Goal: Task Accomplishment & Management: Manage account settings

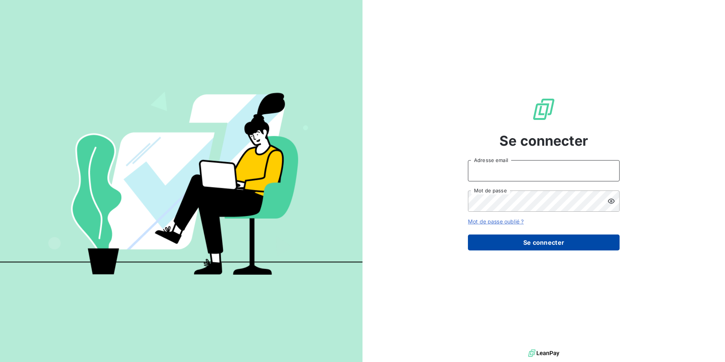
type input "[EMAIL_ADDRESS][DOMAIN_NAME]"
click at [523, 245] on button "Se connecter" at bounding box center [544, 242] width 152 height 16
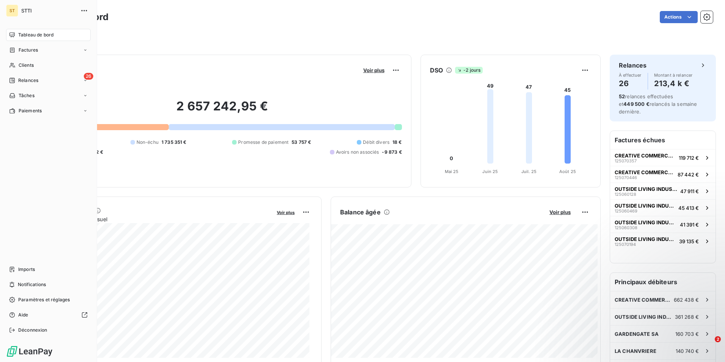
click at [39, 33] on span "Tableau de bord" at bounding box center [35, 34] width 35 height 7
click at [32, 79] on span "Relances" at bounding box center [28, 80] width 20 height 7
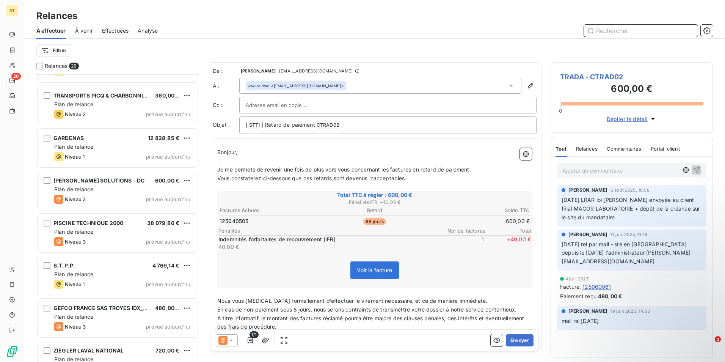
scroll to position [683, 0]
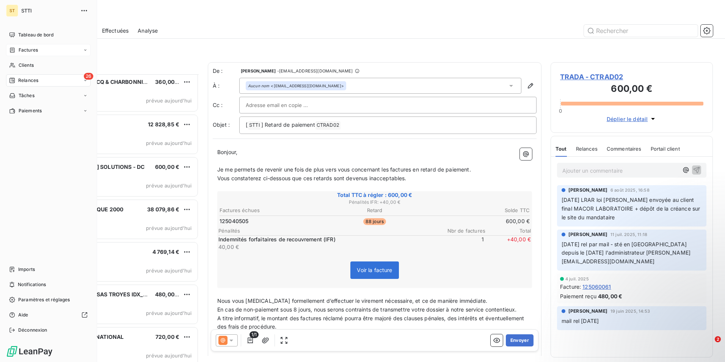
click at [30, 52] on span "Factures" at bounding box center [28, 50] width 19 height 7
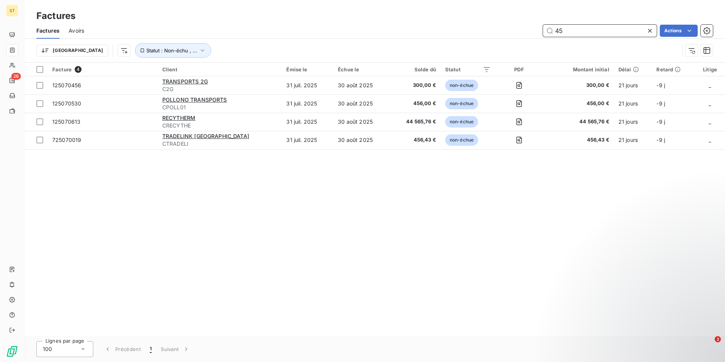
type input "4"
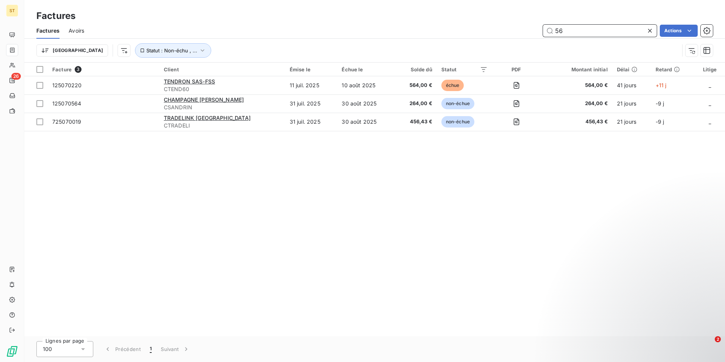
type input "5"
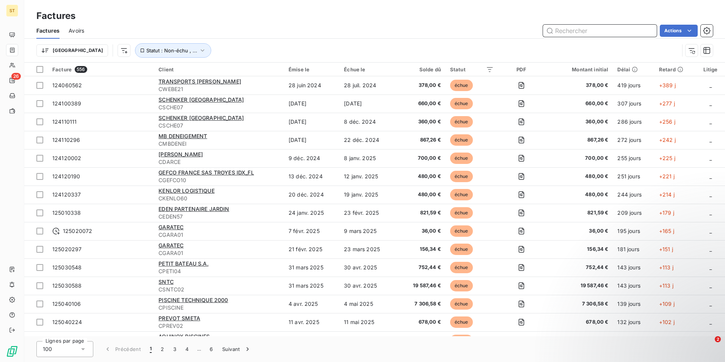
click at [565, 32] on input "text" at bounding box center [600, 31] width 114 height 12
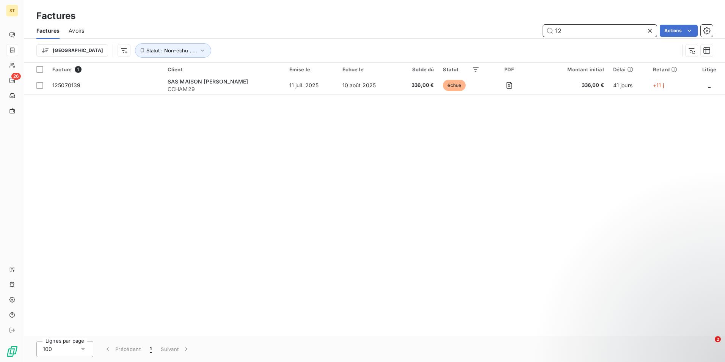
type input "1"
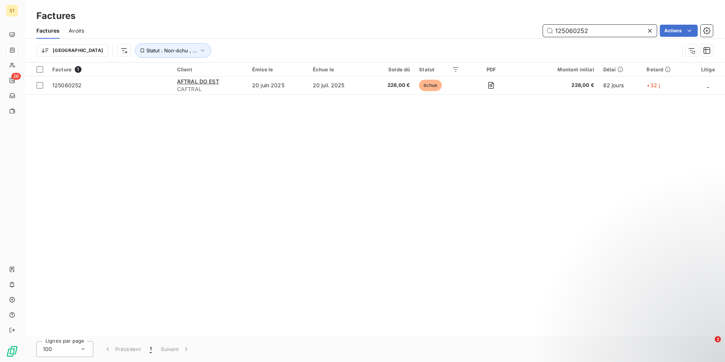
click at [604, 26] on input "125060252" at bounding box center [600, 31] width 114 height 12
type input "125070255"
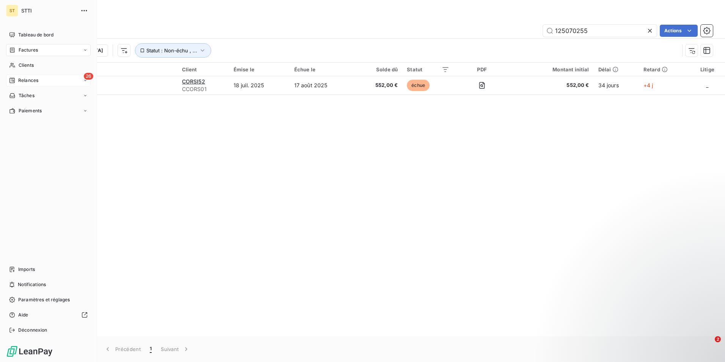
click at [22, 79] on span "Relances" at bounding box center [28, 80] width 20 height 7
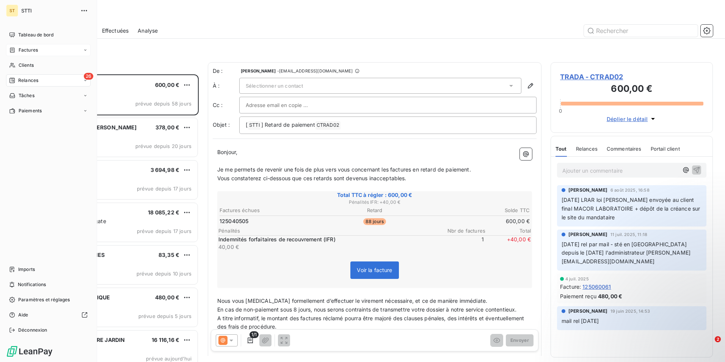
scroll to position [282, 157]
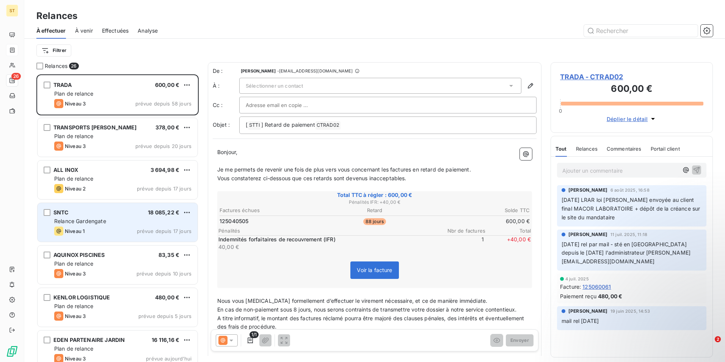
click at [99, 230] on div "Niveau 1 prévue depuis 17 jours" at bounding box center [122, 230] width 137 height 9
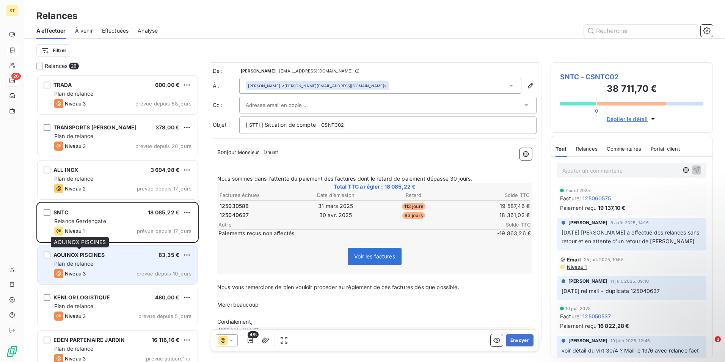
click at [98, 257] on span "AQUINOX PISCINES" at bounding box center [78, 255] width 51 height 6
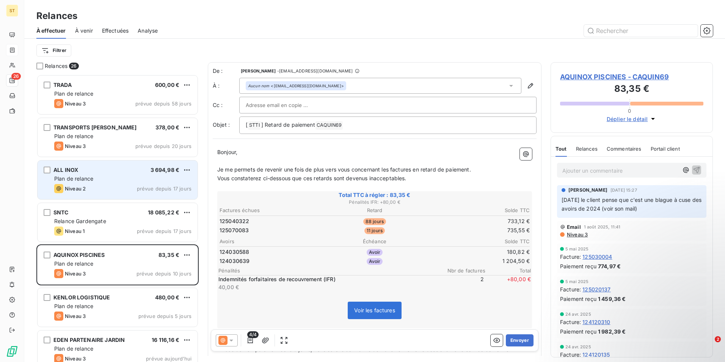
click at [108, 188] on div "Niveau 2 prévue depuis 17 jours" at bounding box center [122, 188] width 137 height 9
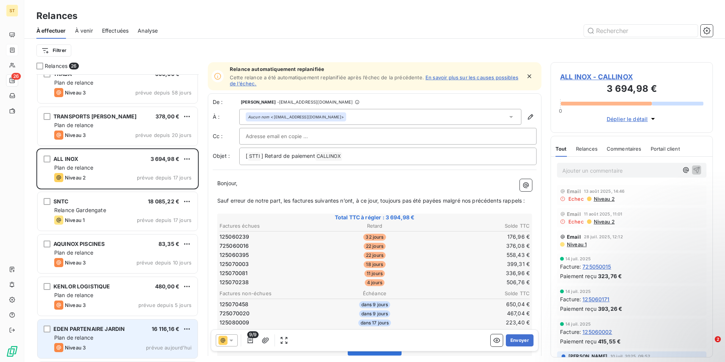
scroll to position [0, 0]
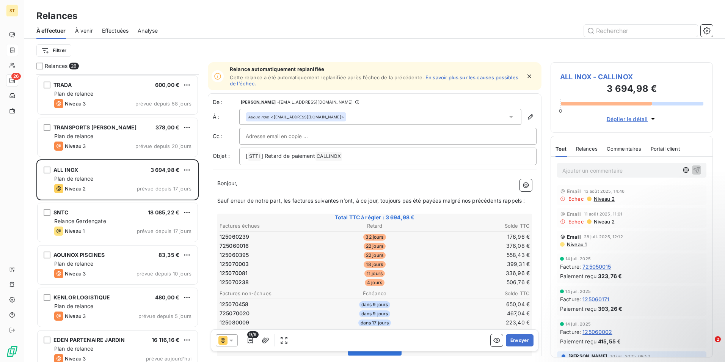
click at [612, 171] on p "Ajouter un commentaire ﻿" at bounding box center [621, 170] width 116 height 9
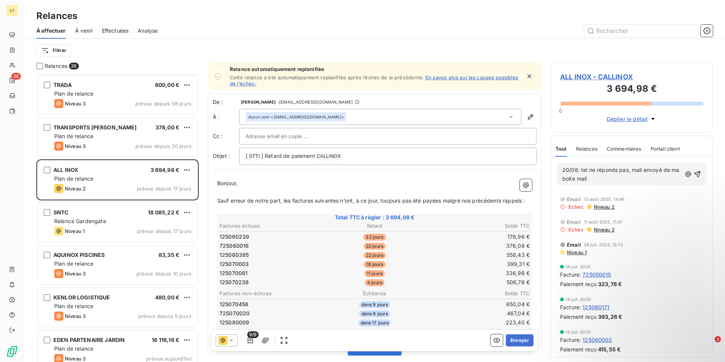
click at [632, 170] on span "20/08: tel ne réponds pas, mail envoyé de ma boite mail" at bounding box center [622, 174] width 119 height 15
drag, startPoint x: 652, startPoint y: 171, endPoint x: 635, endPoint y: 171, distance: 17.1
click at [635, 171] on span "20/08: tel ne réponds pas, du coup mail envoyé de ma boite mail" at bounding box center [615, 174] width 104 height 15
click at [634, 169] on span "20/08: tel ne réponds pas, mail envoyé de ma boite mail" at bounding box center [623, 174] width 120 height 15
click at [605, 179] on p "20/08: tel ne réponds pas, mail envoyé de ma boite mail" at bounding box center [622, 174] width 119 height 17
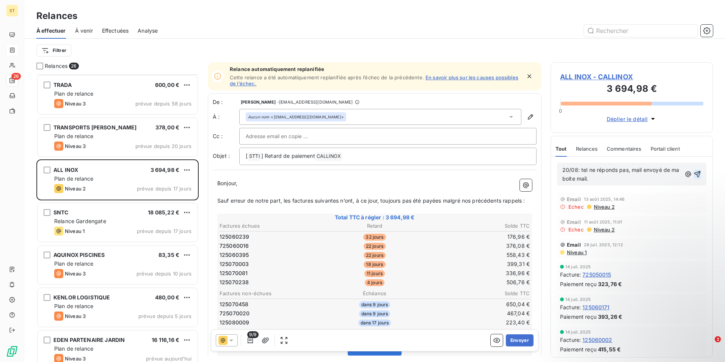
click at [694, 175] on icon "button" at bounding box center [698, 174] width 8 height 8
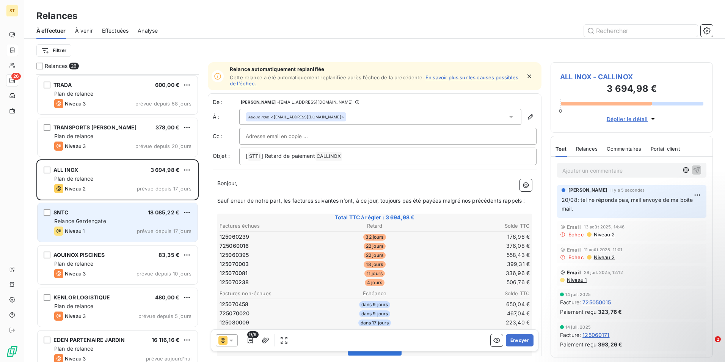
click at [110, 225] on div "SNTC 18 085,22 € Relance Gardengate Niveau 1 prévue depuis 17 jours" at bounding box center [118, 222] width 160 height 39
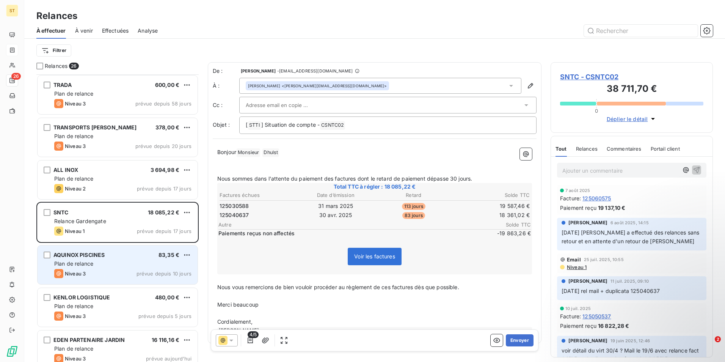
click at [115, 260] on div "Plan de relance" at bounding box center [122, 264] width 137 height 8
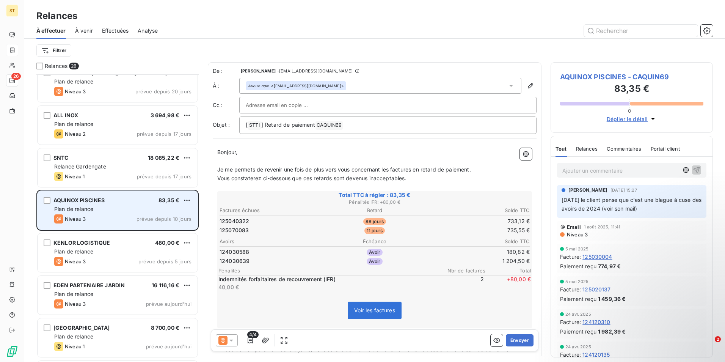
scroll to position [76, 0]
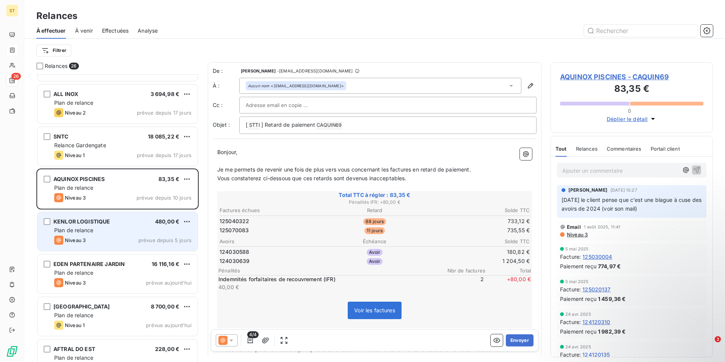
click at [116, 228] on div "Plan de relance" at bounding box center [122, 230] width 137 height 8
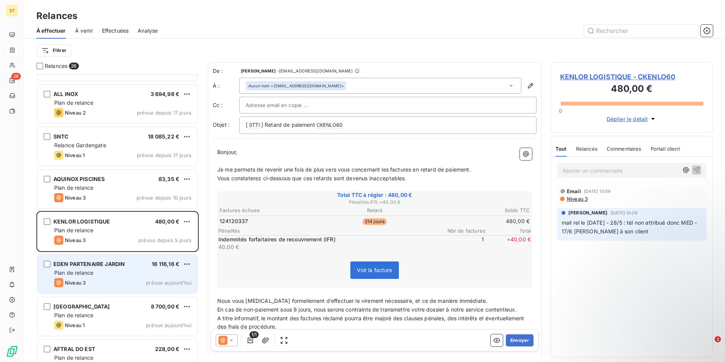
click at [99, 278] on div "EDEN PARTENAIRE JARDIN 16 116,16 € Plan de relance Niveau 3 prévue aujourd’hui" at bounding box center [118, 274] width 160 height 39
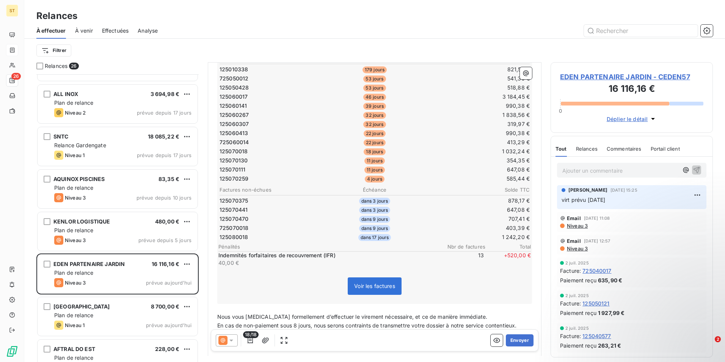
scroll to position [226, 0]
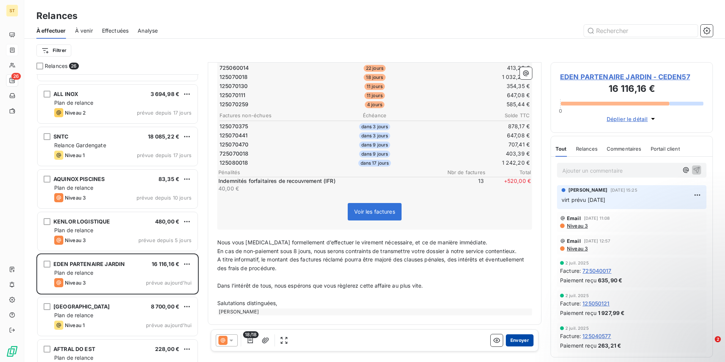
click at [515, 341] on button "Envoyer" at bounding box center [520, 340] width 28 height 12
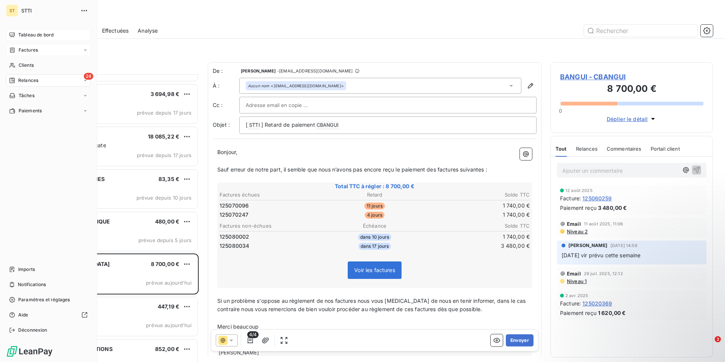
click at [31, 32] on span "Tableau de bord" at bounding box center [35, 34] width 35 height 7
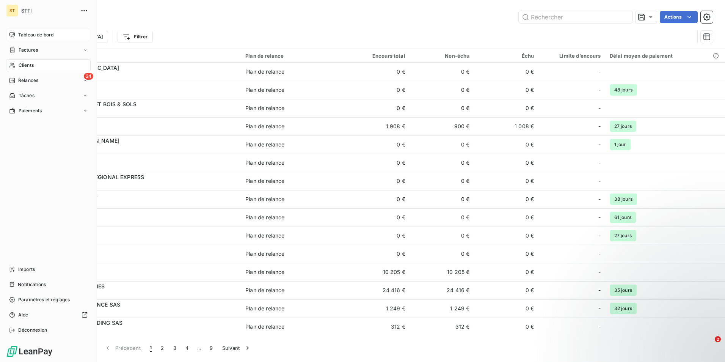
click at [19, 34] on span "Tableau de bord" at bounding box center [35, 34] width 35 height 7
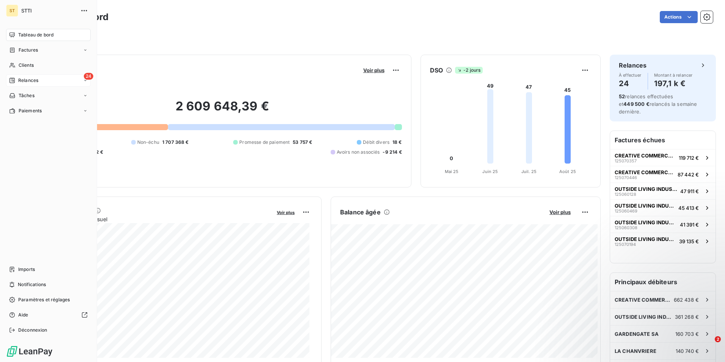
click at [33, 80] on span "Relances" at bounding box center [28, 80] width 20 height 7
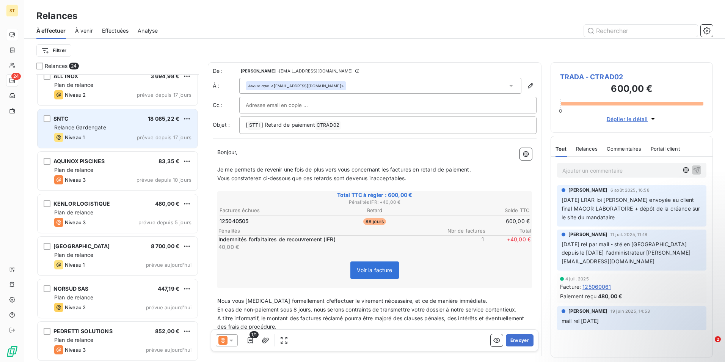
scroll to position [114, 0]
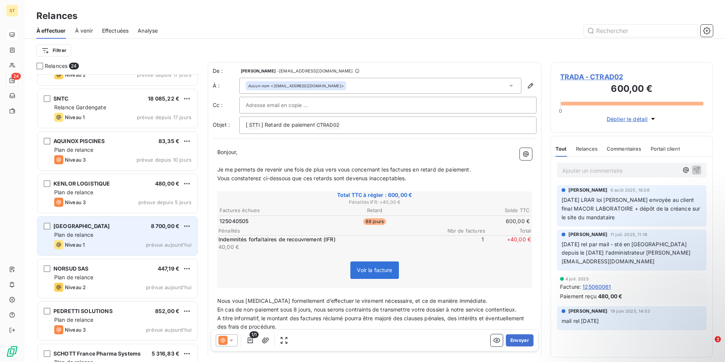
click at [107, 231] on div "Plan de relance" at bounding box center [122, 235] width 137 height 8
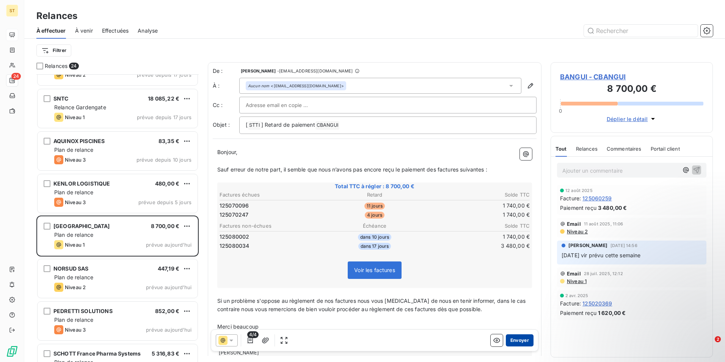
click at [513, 340] on button "Envoyer" at bounding box center [520, 340] width 28 height 12
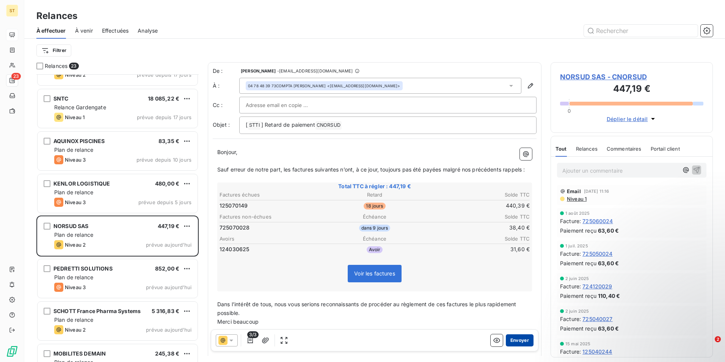
click at [513, 340] on button "Envoyer" at bounding box center [520, 340] width 28 height 12
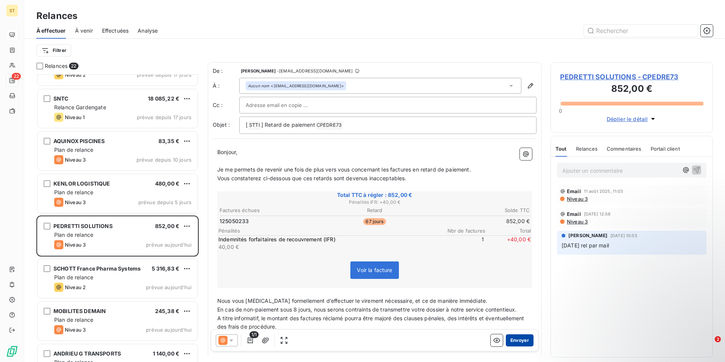
click at [512, 338] on button "Envoyer" at bounding box center [520, 340] width 28 height 12
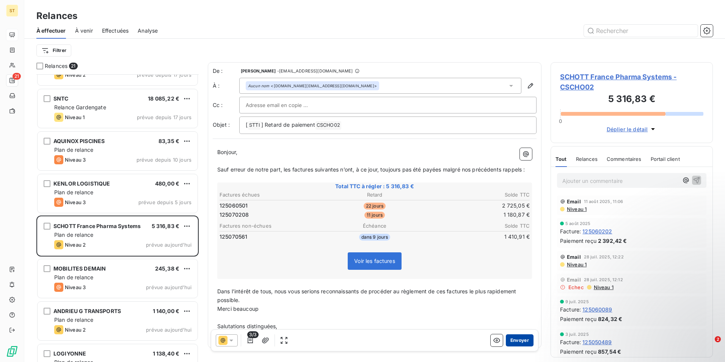
click at [516, 343] on button "Envoyer" at bounding box center [520, 340] width 28 height 12
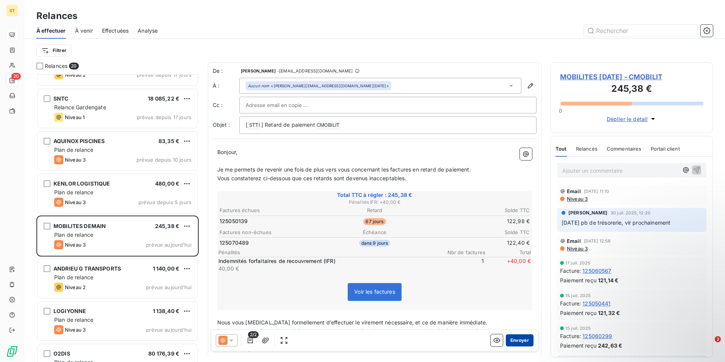
click at [513, 341] on button "Envoyer" at bounding box center [520, 340] width 28 height 12
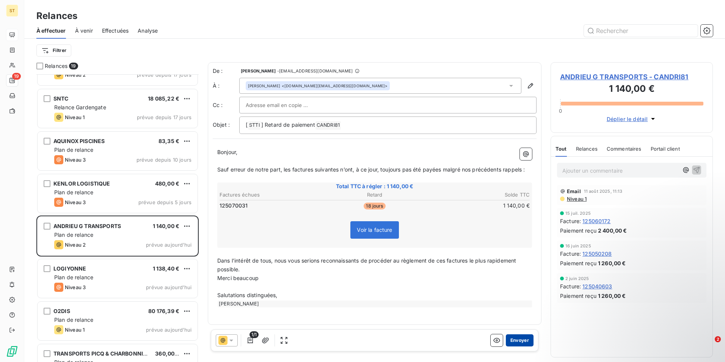
click at [520, 338] on button "Envoyer" at bounding box center [520, 340] width 28 height 12
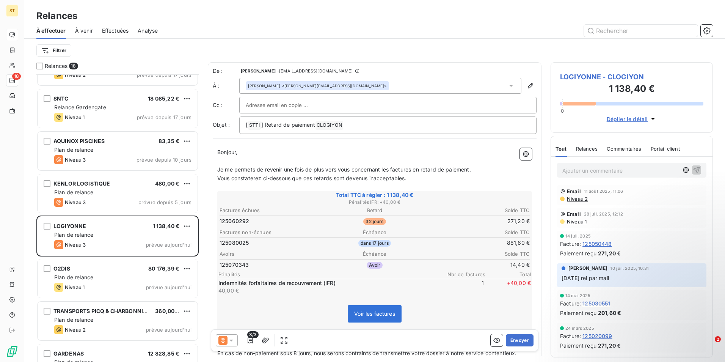
click at [520, 338] on button "Envoyer" at bounding box center [520, 340] width 28 height 12
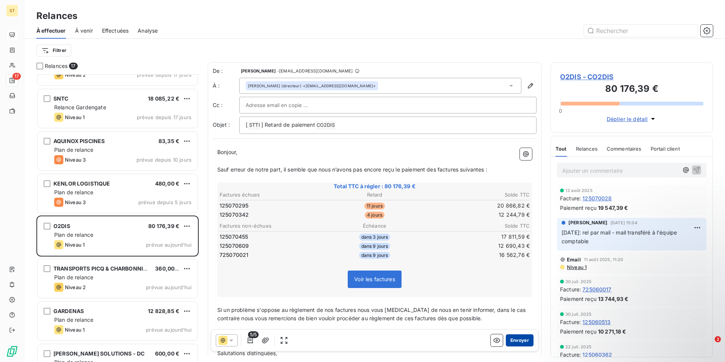
click at [520, 338] on button "Envoyer" at bounding box center [520, 340] width 28 height 12
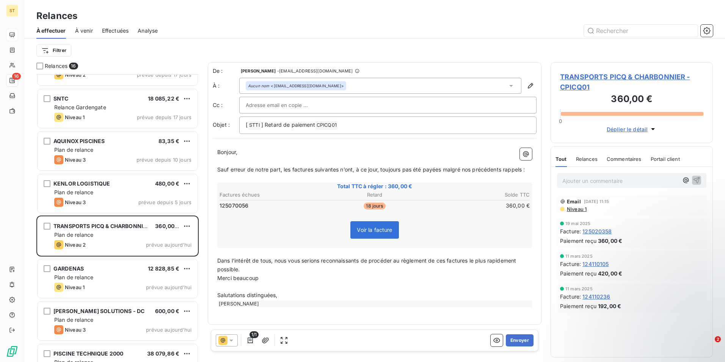
click at [520, 338] on button "Envoyer" at bounding box center [520, 340] width 28 height 12
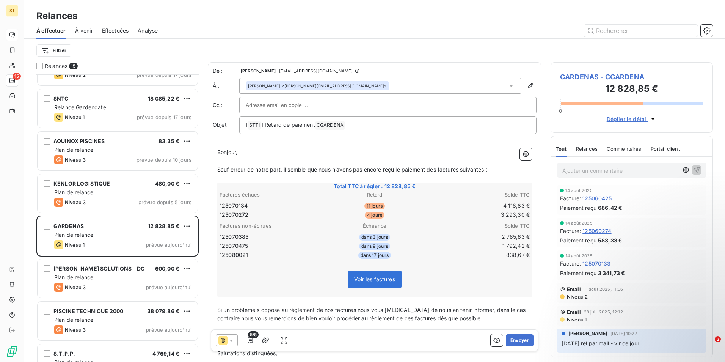
click at [520, 338] on button "Envoyer" at bounding box center [520, 340] width 28 height 12
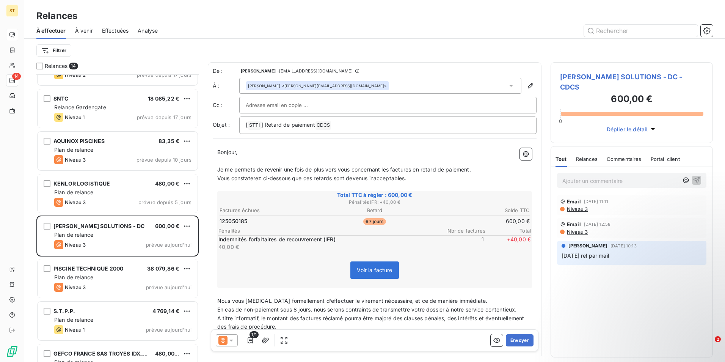
click at [520, 338] on button "Envoyer" at bounding box center [520, 340] width 28 height 12
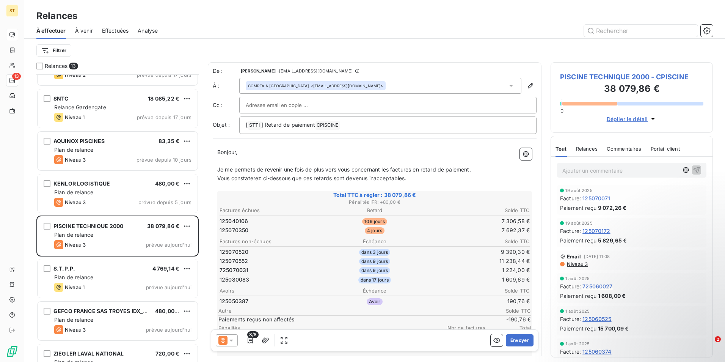
click at [520, 338] on button "Envoyer" at bounding box center [520, 340] width 28 height 12
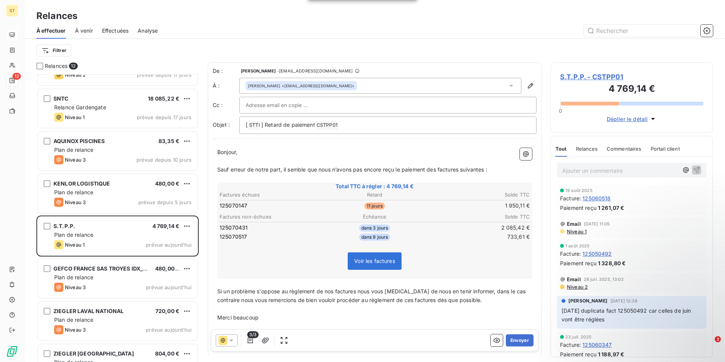
click at [520, 338] on button "Envoyer" at bounding box center [520, 340] width 28 height 12
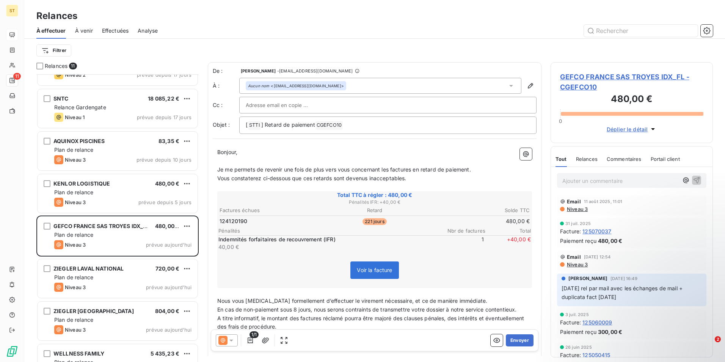
scroll to position [38, 0]
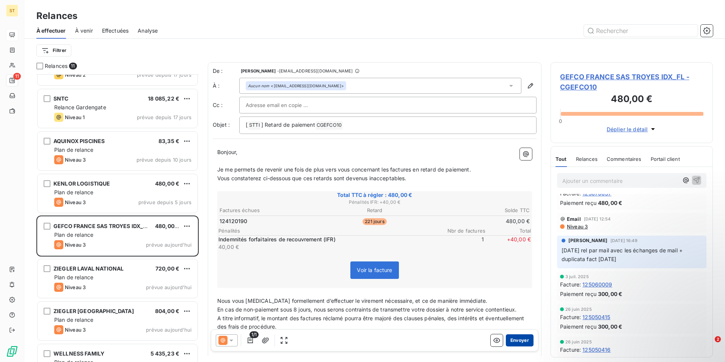
click at [511, 339] on button "Envoyer" at bounding box center [520, 340] width 28 height 12
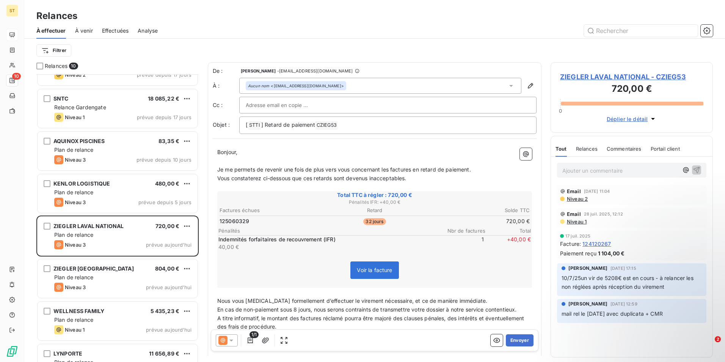
click at [511, 339] on button "Envoyer" at bounding box center [520, 340] width 28 height 12
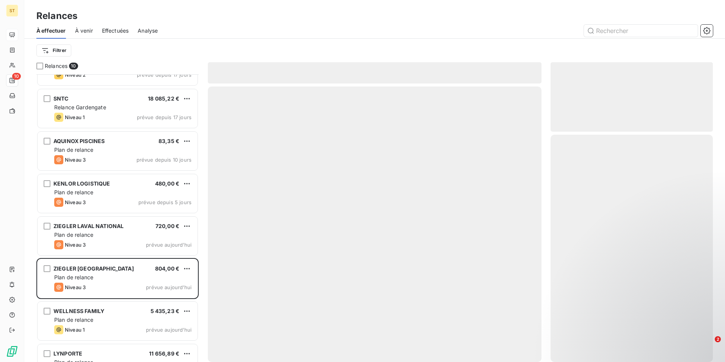
scroll to position [95, 0]
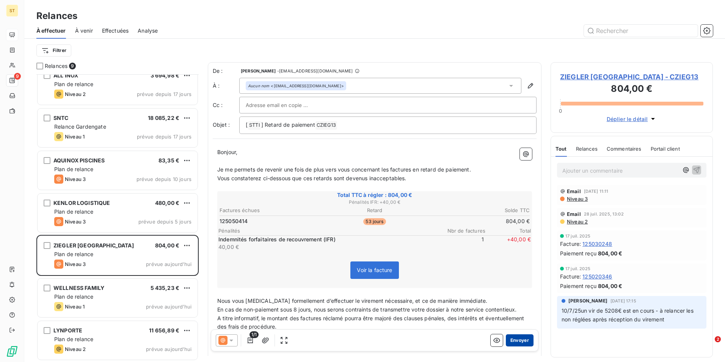
click at [517, 341] on button "Envoyer" at bounding box center [520, 340] width 28 height 12
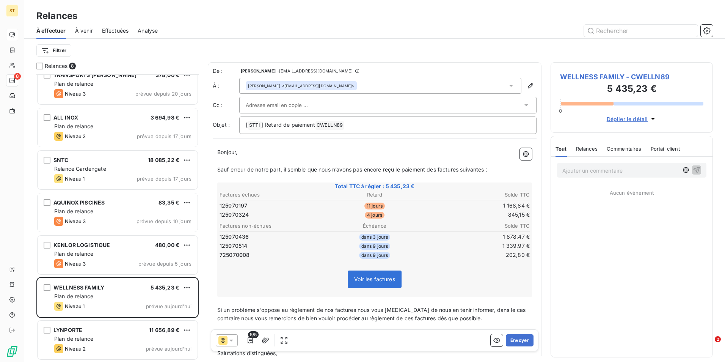
scroll to position [52, 0]
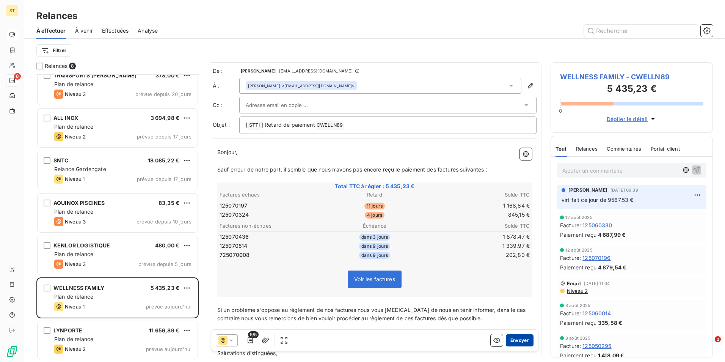
click at [517, 337] on button "Envoyer" at bounding box center [520, 340] width 28 height 12
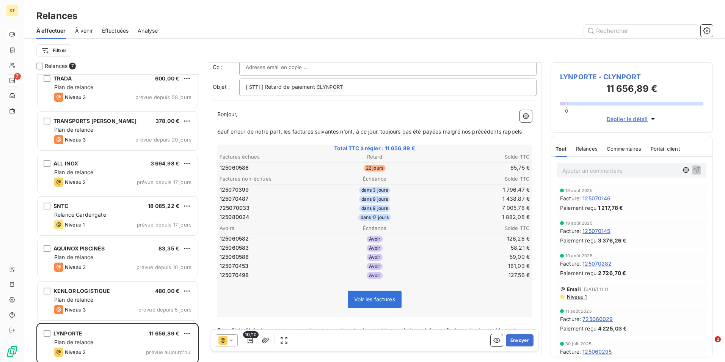
scroll to position [10, 0]
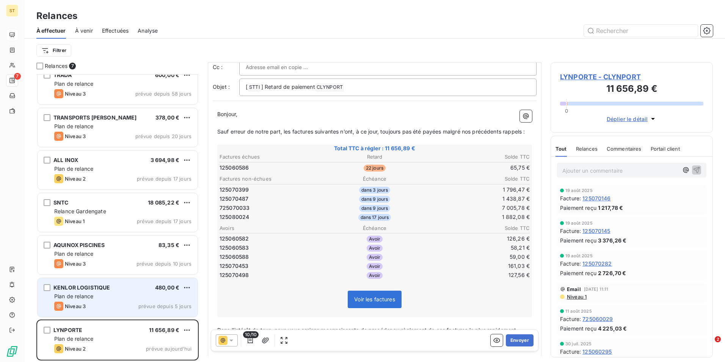
click at [112, 295] on div "Plan de relance" at bounding box center [122, 297] width 137 height 8
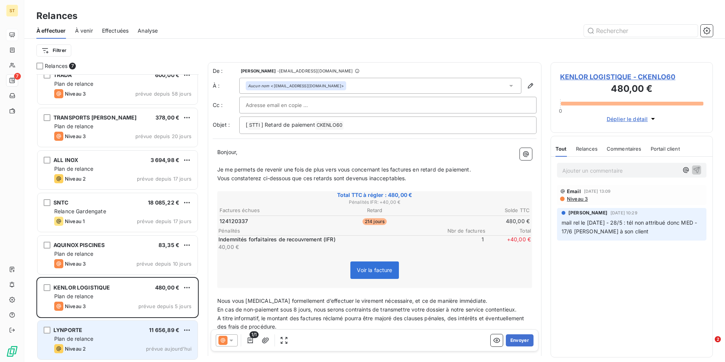
click at [99, 348] on div "Niveau 2 prévue aujourd’hui" at bounding box center [122, 348] width 137 height 9
